Goal: Task Accomplishment & Management: Use online tool/utility

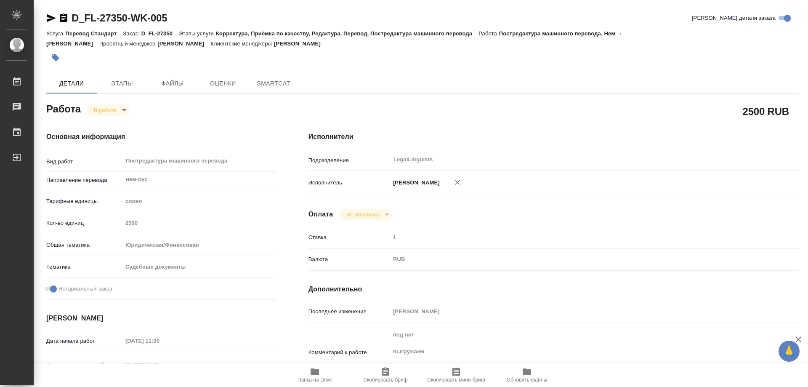
type textarea "x"
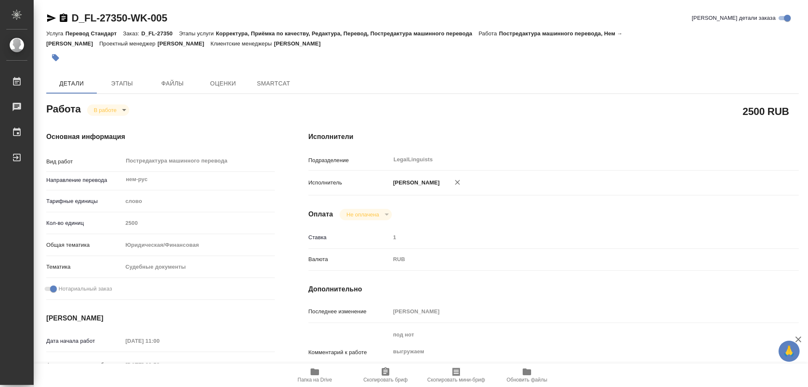
type textarea "x"
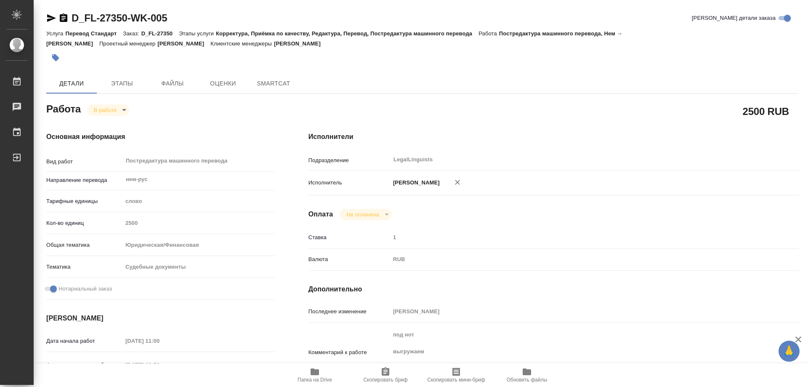
type textarea "x"
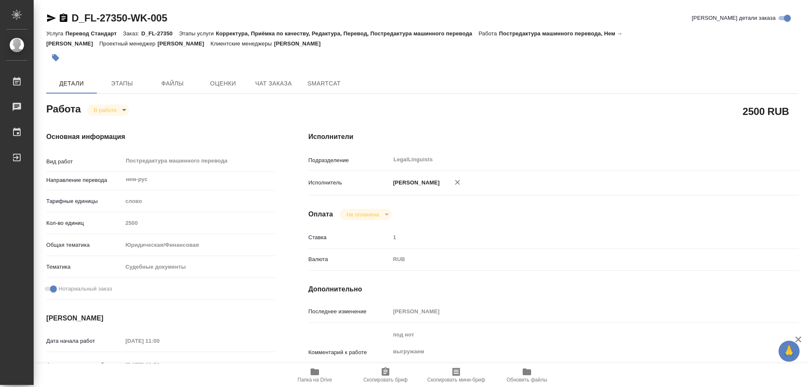
type textarea "x"
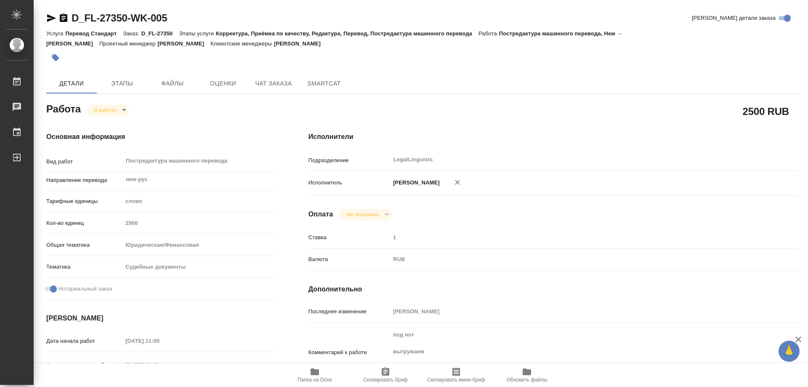
type textarea "x"
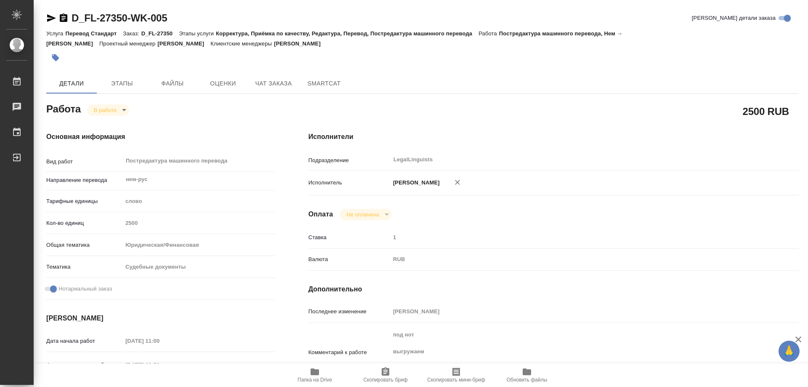
click at [312, 367] on icon "button" at bounding box center [315, 371] width 10 height 10
